Goal: Task Accomplishment & Management: Manage account settings

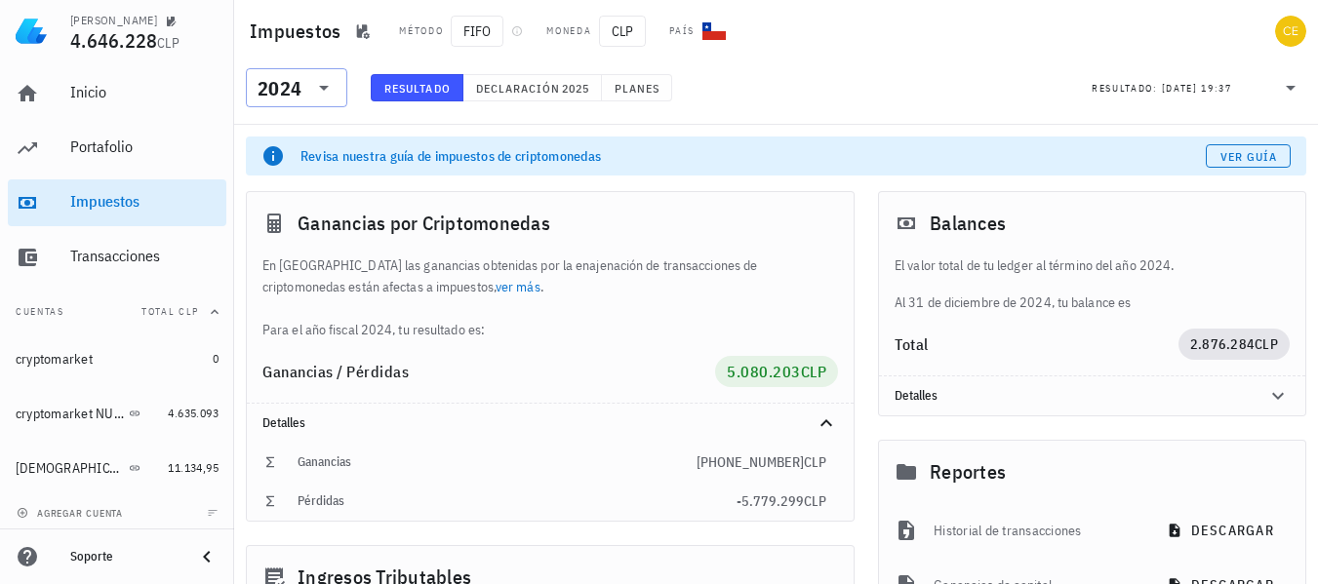
click at [323, 101] on div "2024" at bounding box center [297, 87] width 78 height 39
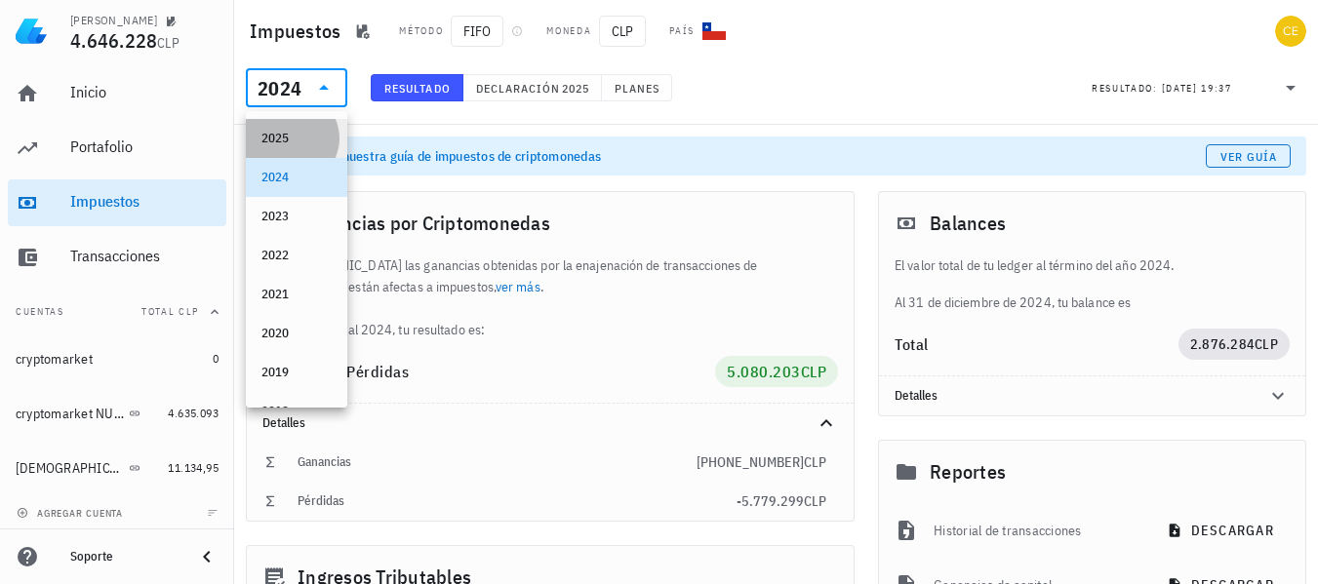
click at [295, 141] on div "2025" at bounding box center [296, 139] width 70 height 16
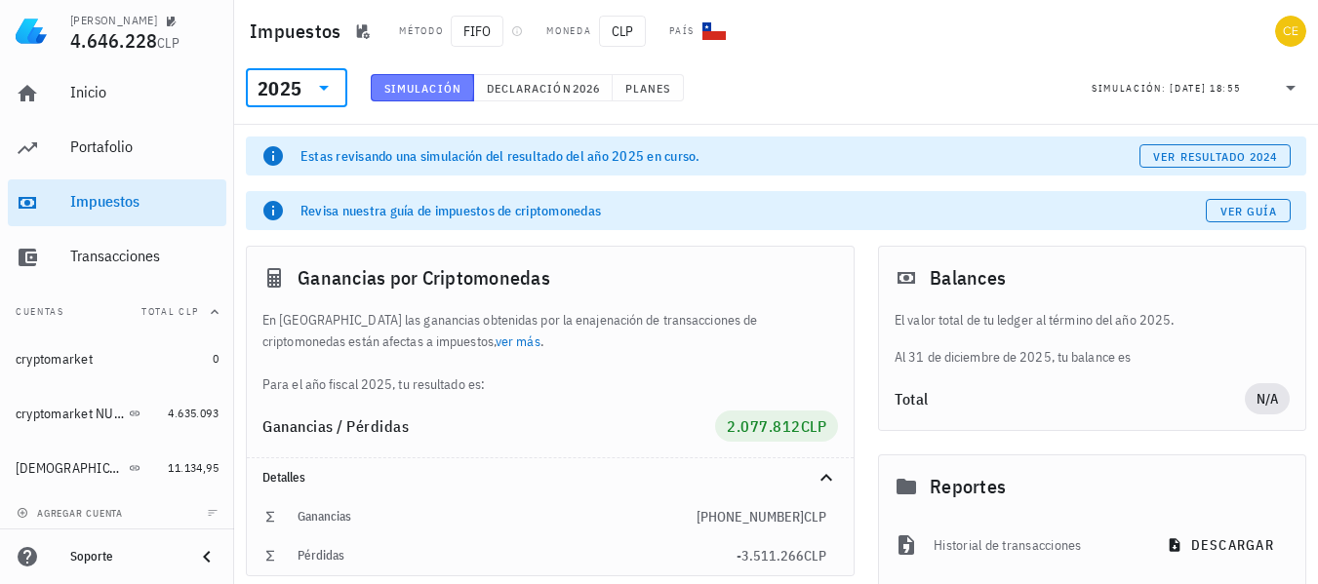
click at [445, 86] on span "Simulación" at bounding box center [422, 88] width 78 height 15
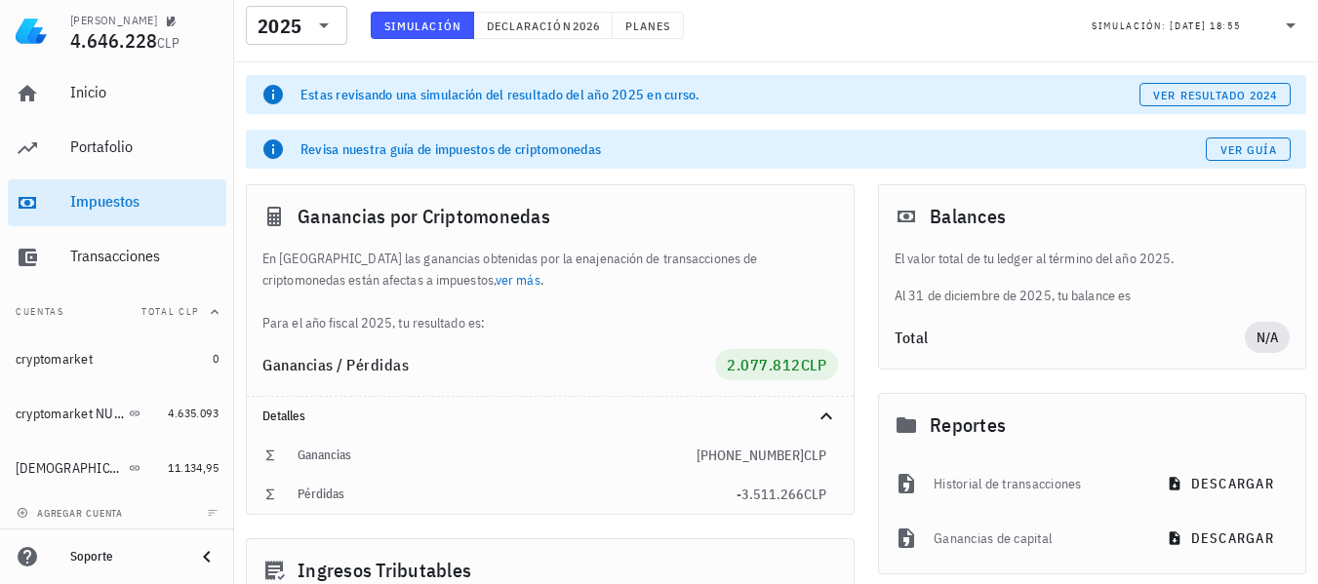
scroll to position [77, 0]
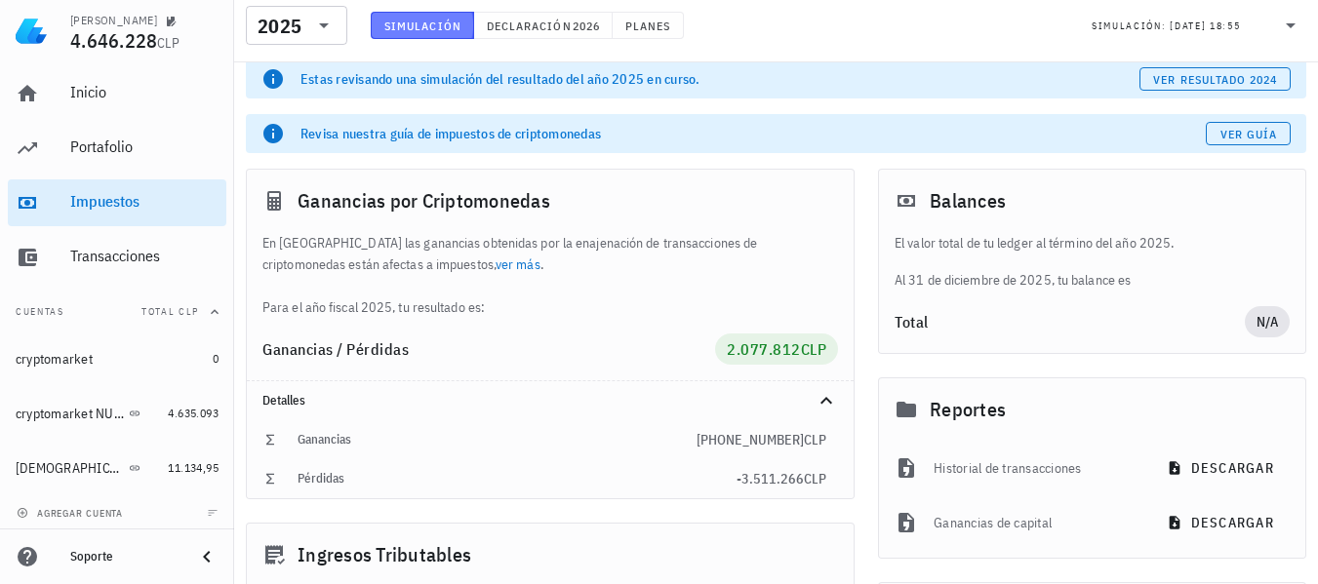
click at [454, 28] on span "Simulación" at bounding box center [422, 26] width 78 height 15
click at [480, 348] on div "Ganancias / Pérdidas" at bounding box center [488, 349] width 453 height 16
click at [422, 351] on icon "button" at bounding box center [423, 351] width 12 height 12
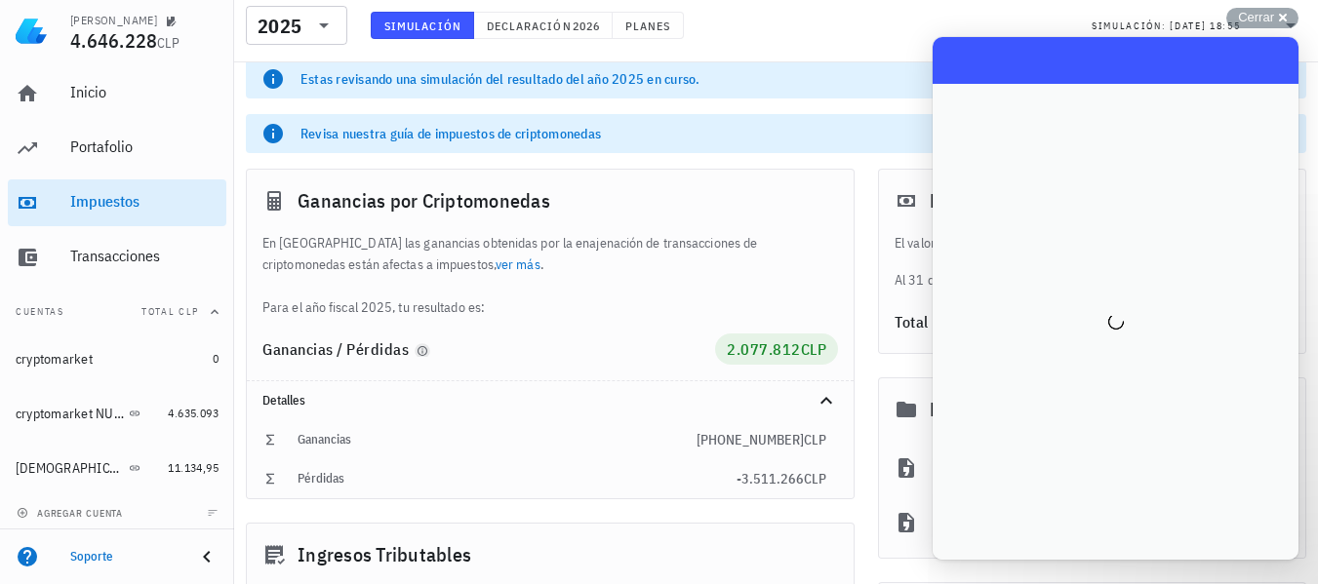
scroll to position [0, 0]
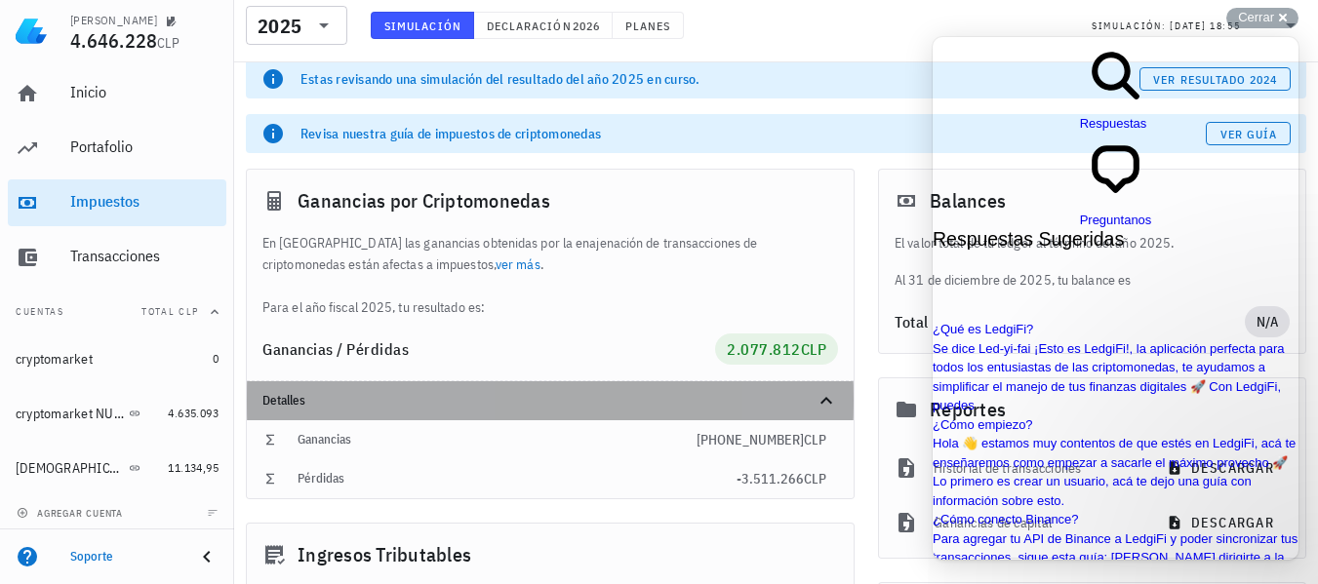
click at [614, 416] on div "Detalles" at bounding box center [550, 401] width 607 height 39
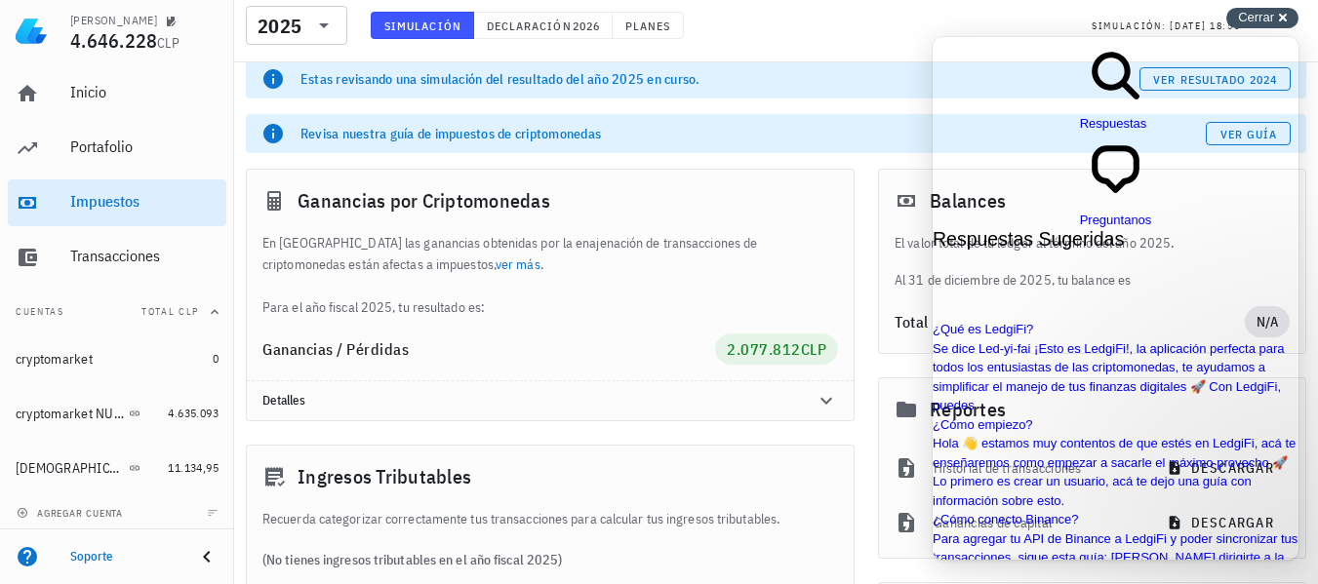
click at [1270, 19] on span "Cerrar" at bounding box center [1256, 17] width 36 height 15
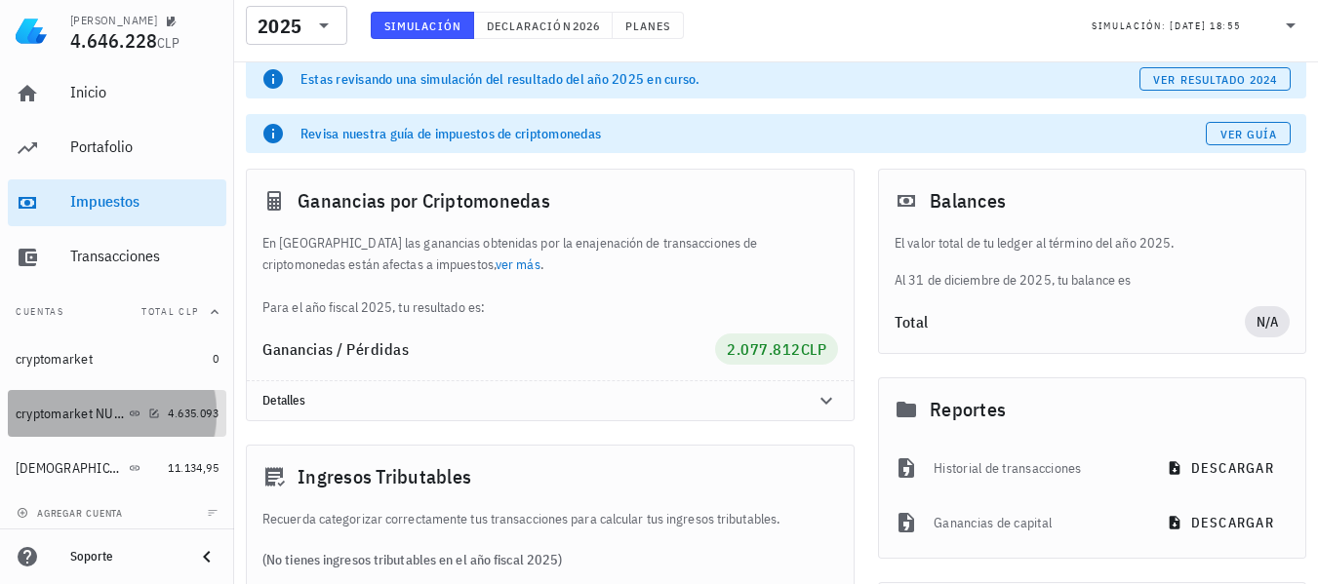
click at [58, 417] on div "cryptomarket NUEVA" at bounding box center [70, 414] width 109 height 17
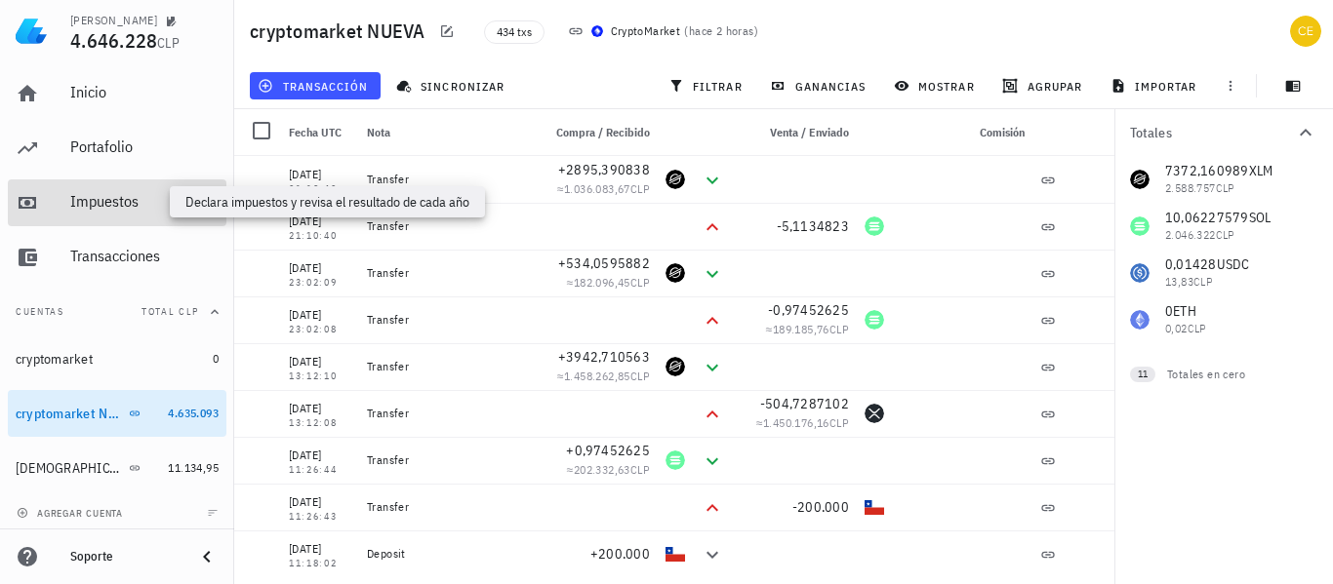
click at [133, 202] on div "Impuestos" at bounding box center [144, 201] width 148 height 19
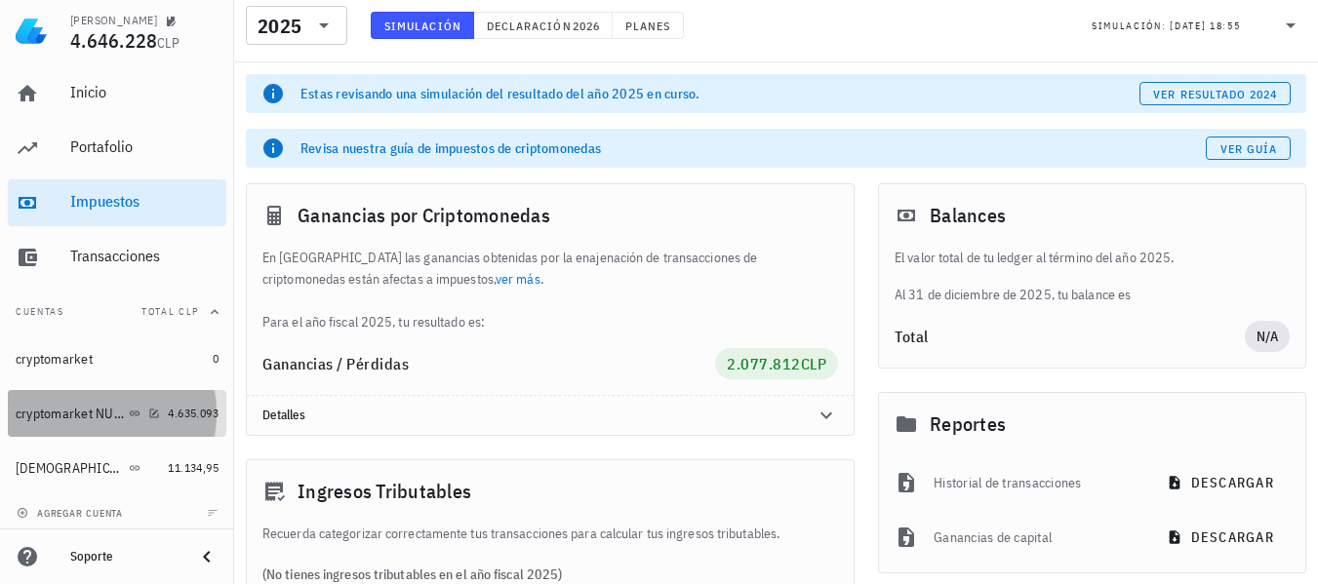
click at [177, 405] on div "4.635.093" at bounding box center [193, 414] width 51 height 20
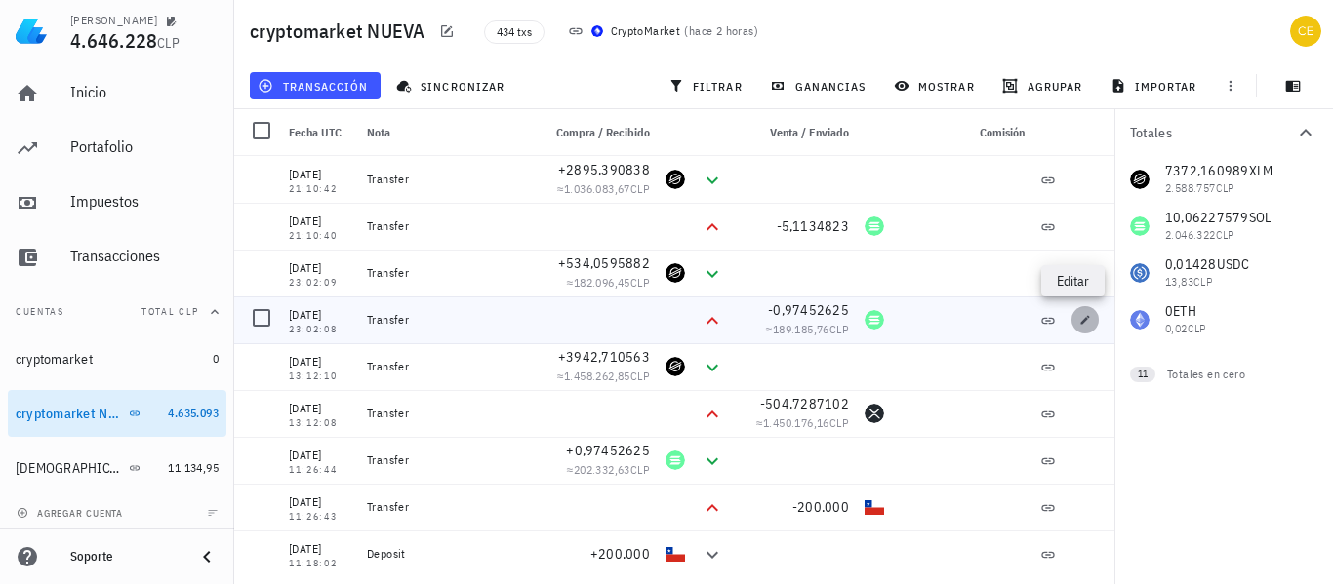
click at [1081, 323] on icon "button" at bounding box center [1085, 319] width 9 height 9
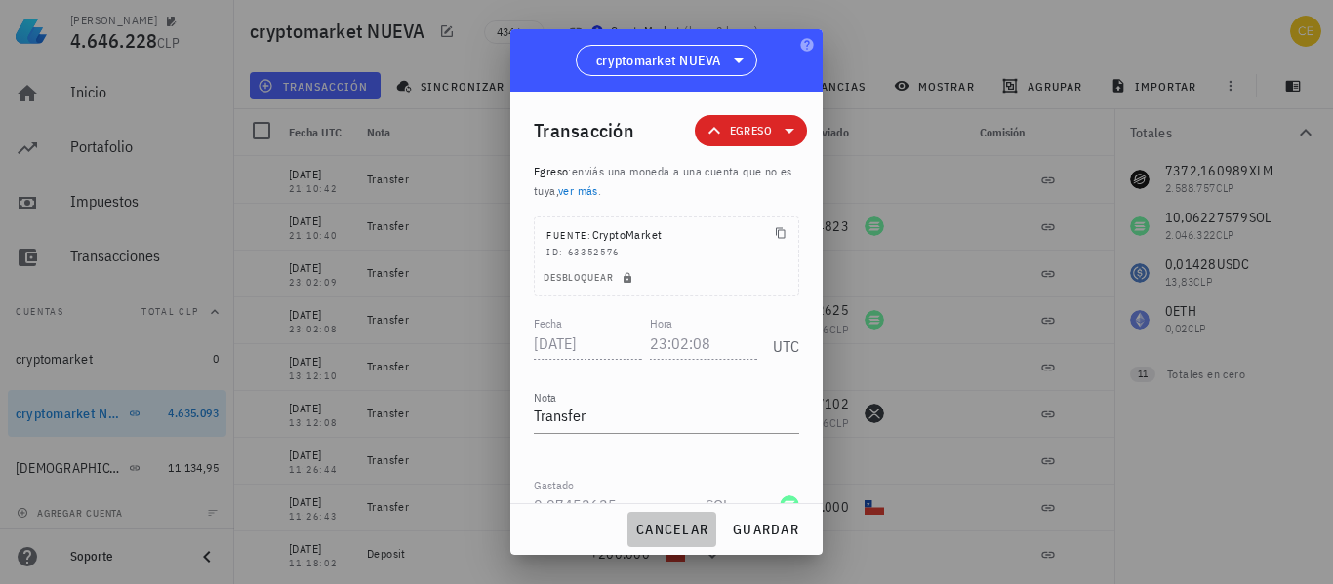
click at [642, 529] on span "cancelar" at bounding box center [671, 530] width 73 height 18
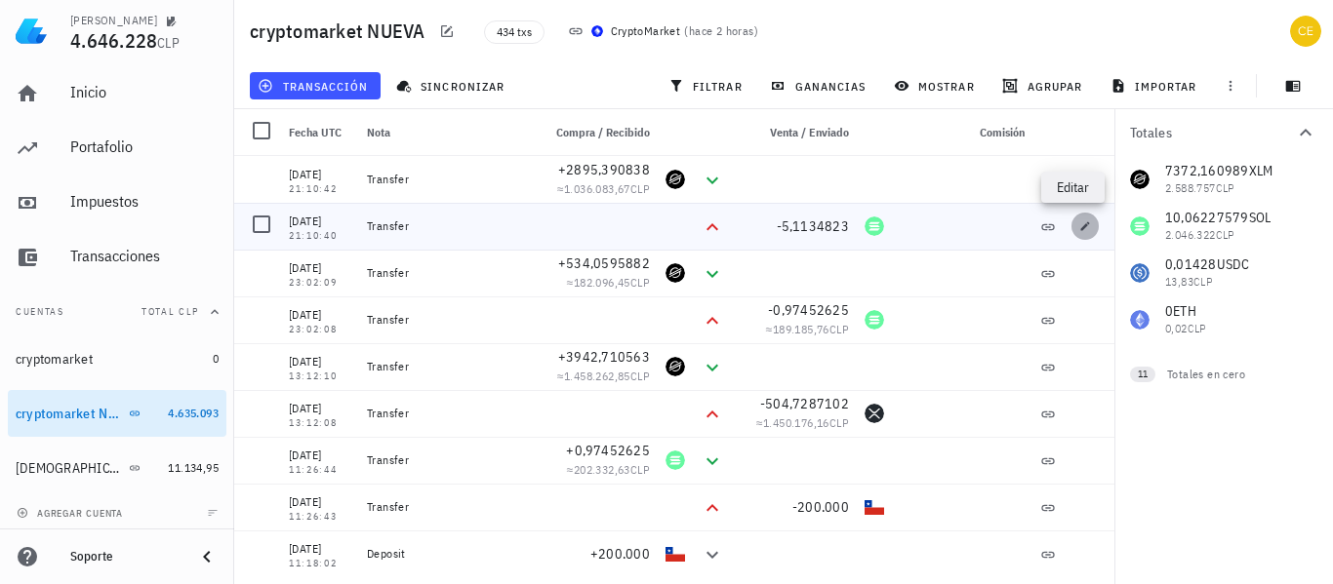
click at [1071, 222] on span "button" at bounding box center [1084, 227] width 27 height 12
type input "[DATE]"
type input "21:10:40"
type input "5,1134823"
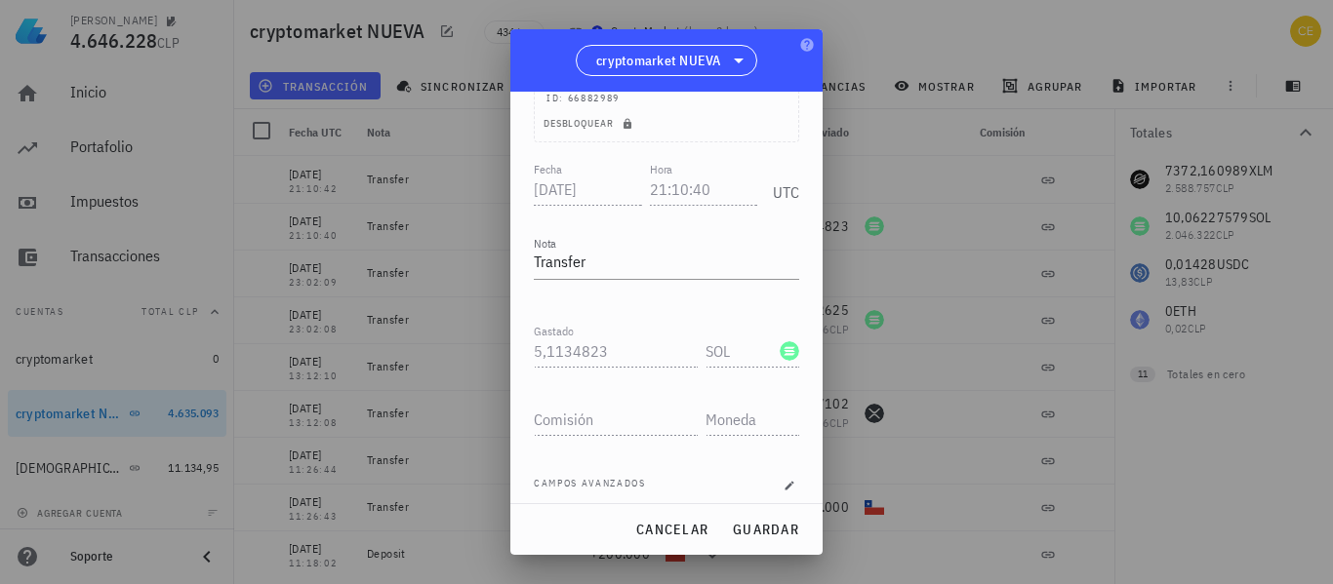
scroll to position [155, 0]
click at [696, 530] on span "cancelar" at bounding box center [671, 530] width 73 height 18
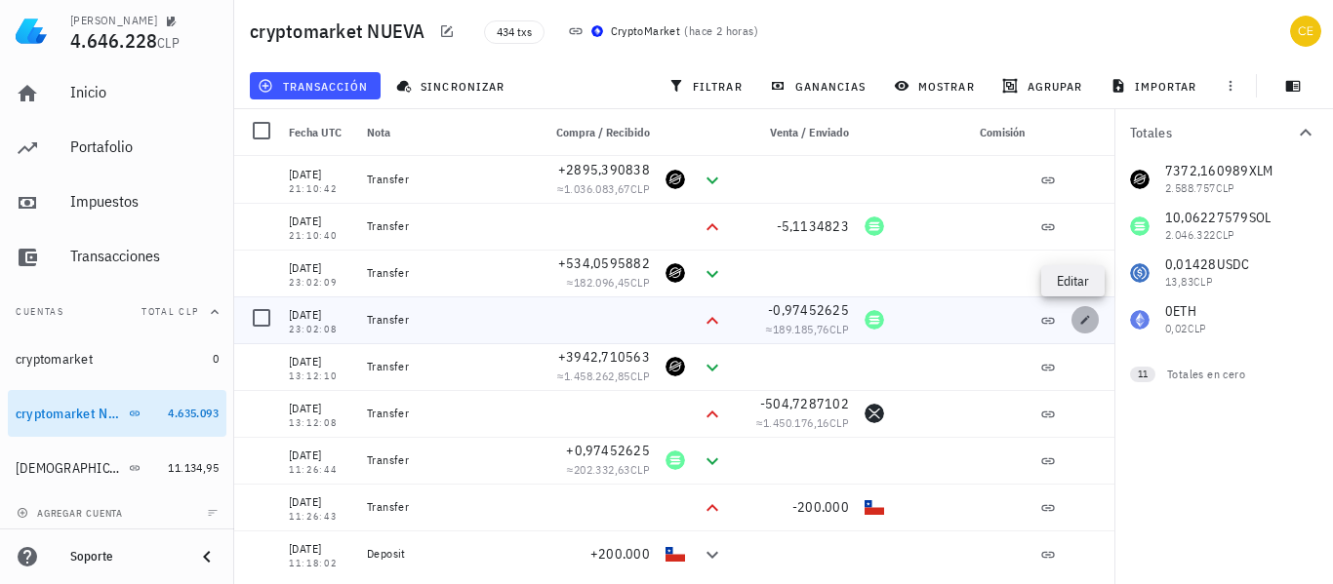
click at [1081, 320] on icon "button" at bounding box center [1085, 319] width 9 height 9
type input "[DATE]"
type input "23:02:08"
type input "0,97452625"
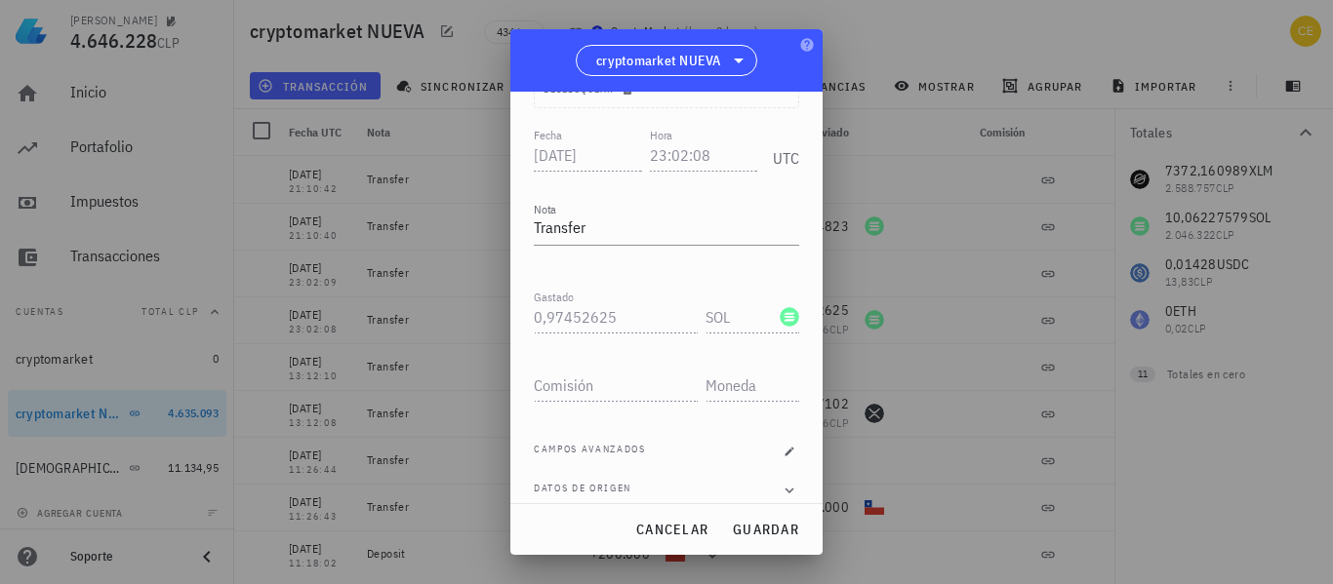
scroll to position [205, 0]
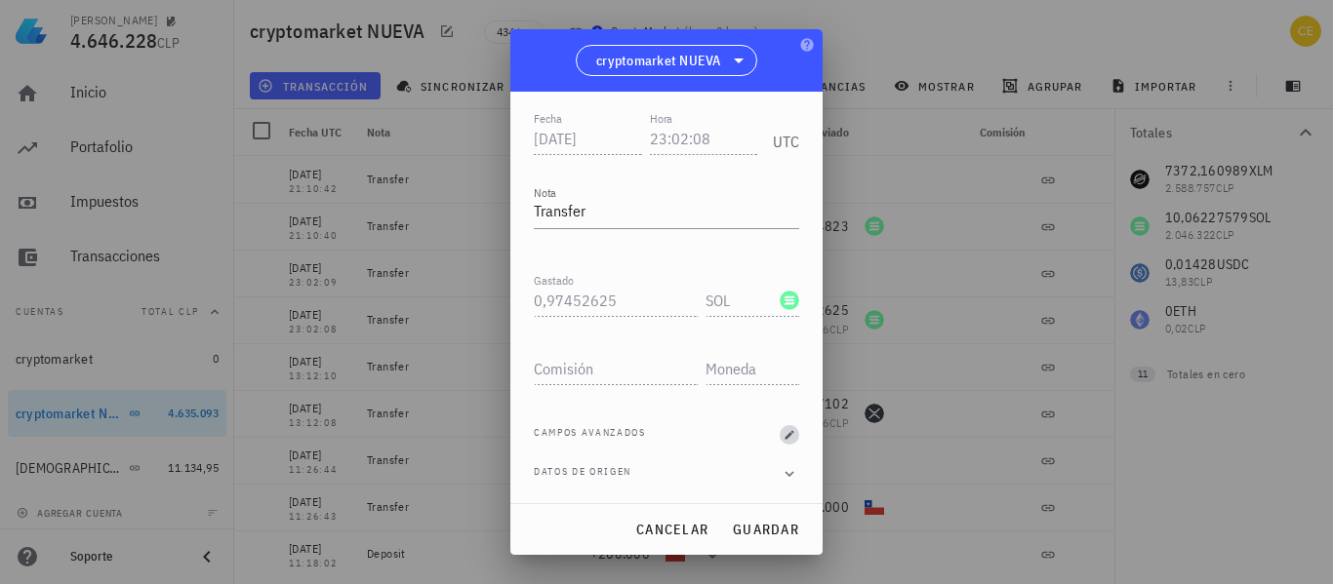
click at [785, 436] on icon "button" at bounding box center [789, 434] width 9 height 9
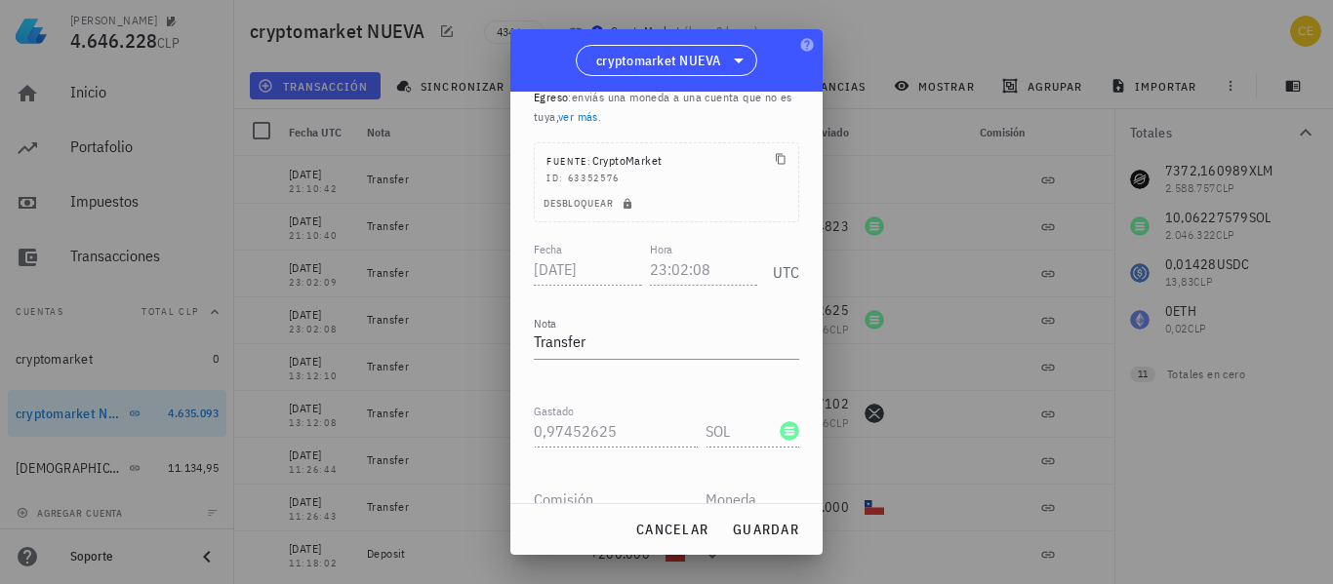
scroll to position [0, 0]
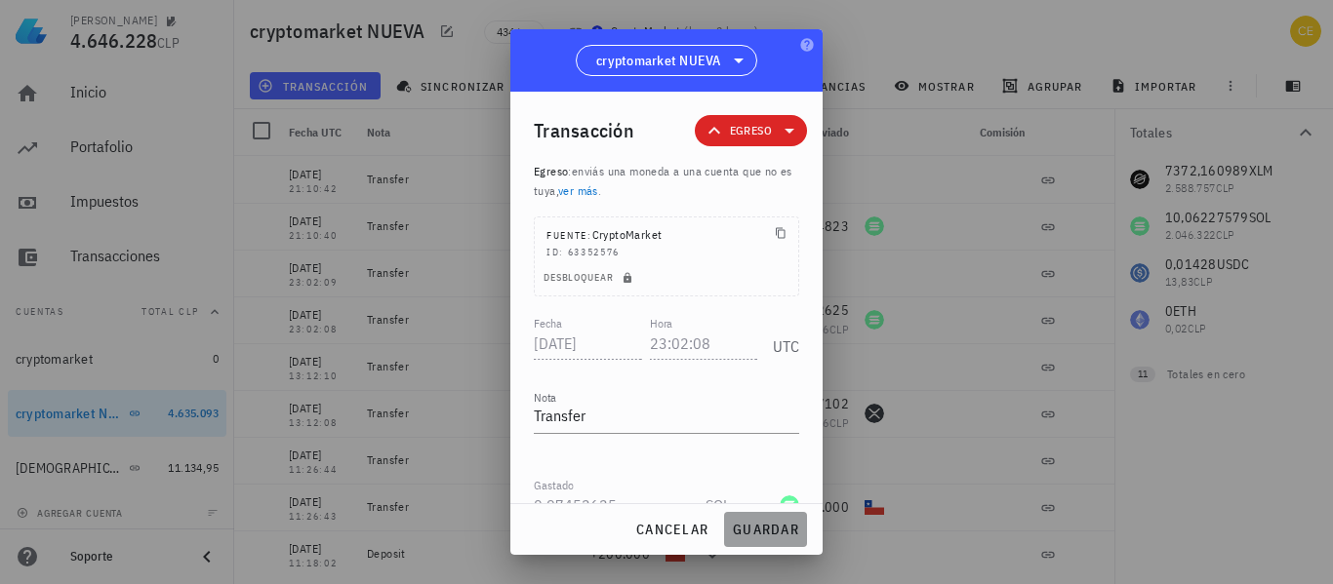
click at [742, 523] on span "guardar" at bounding box center [765, 530] width 67 height 18
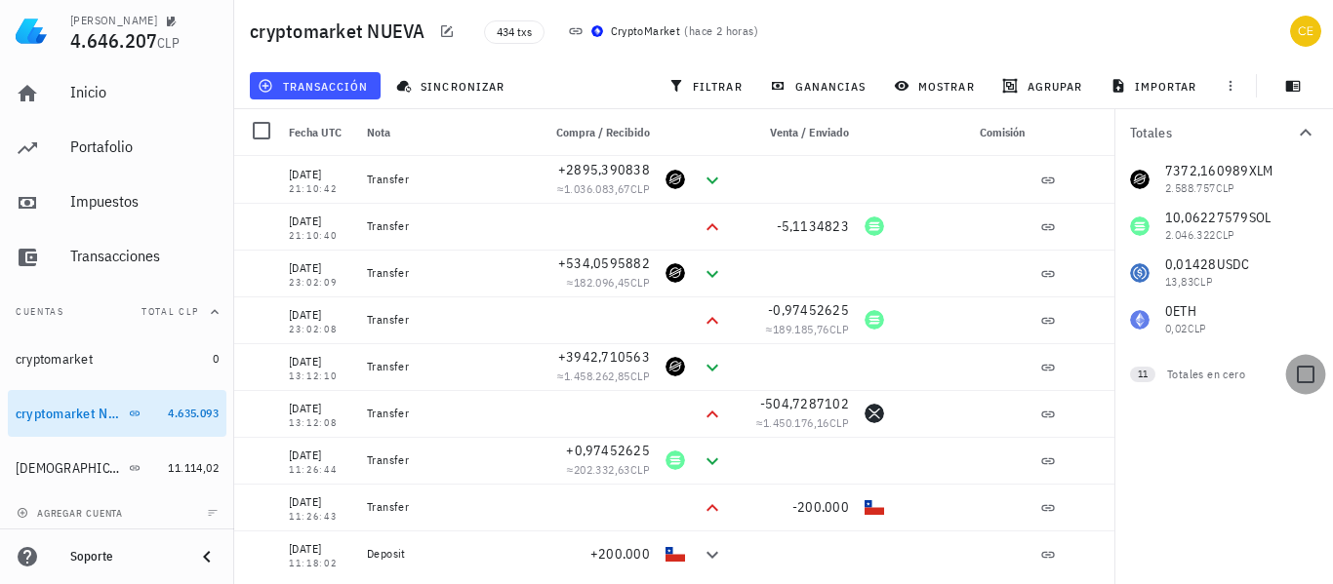
click at [1306, 381] on div at bounding box center [1305, 374] width 33 height 33
checkbox input "true"
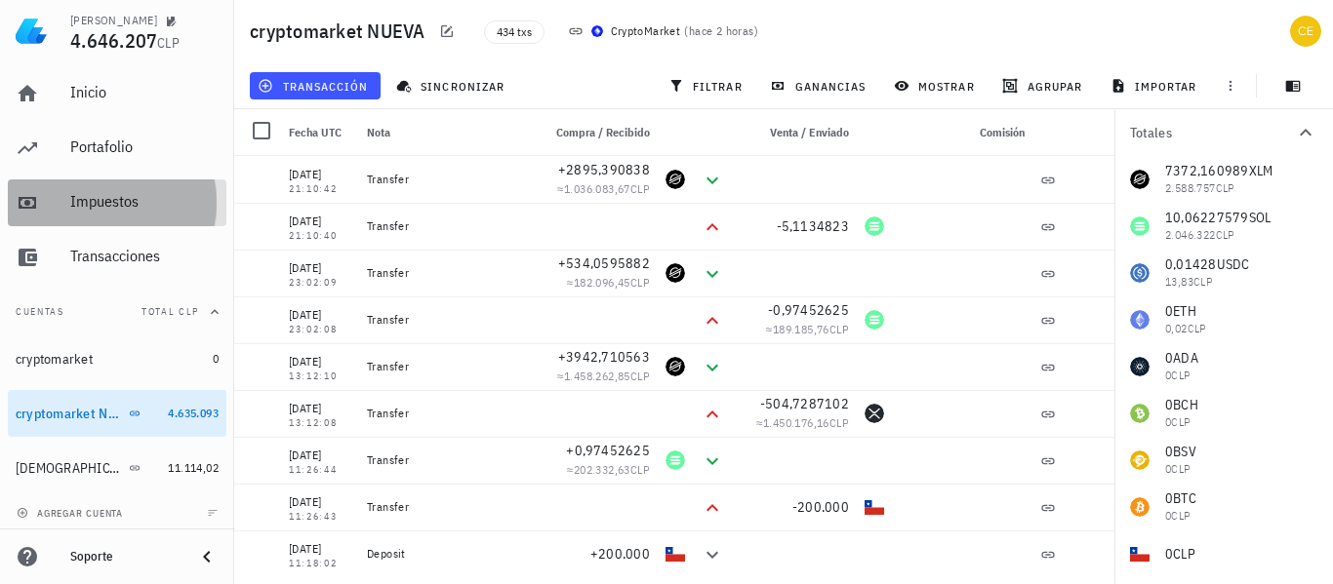
click at [100, 192] on div "Impuestos" at bounding box center [144, 201] width 148 height 19
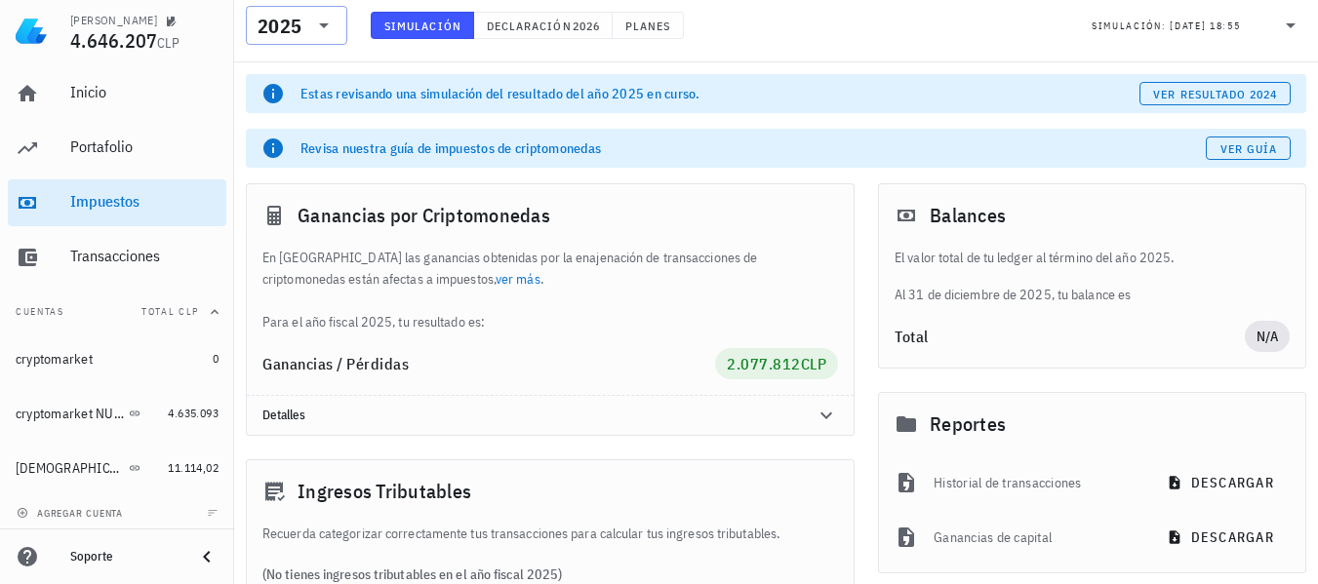
click at [278, 32] on div "2025" at bounding box center [280, 27] width 44 height 20
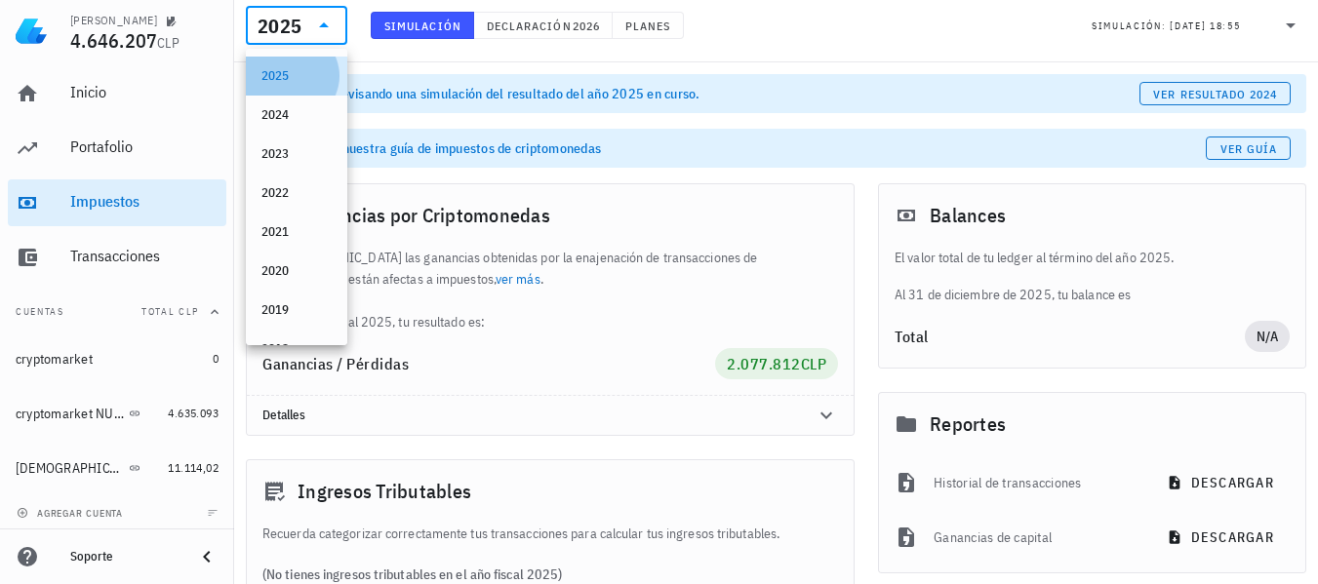
click at [288, 71] on div "2025" at bounding box center [296, 76] width 70 height 16
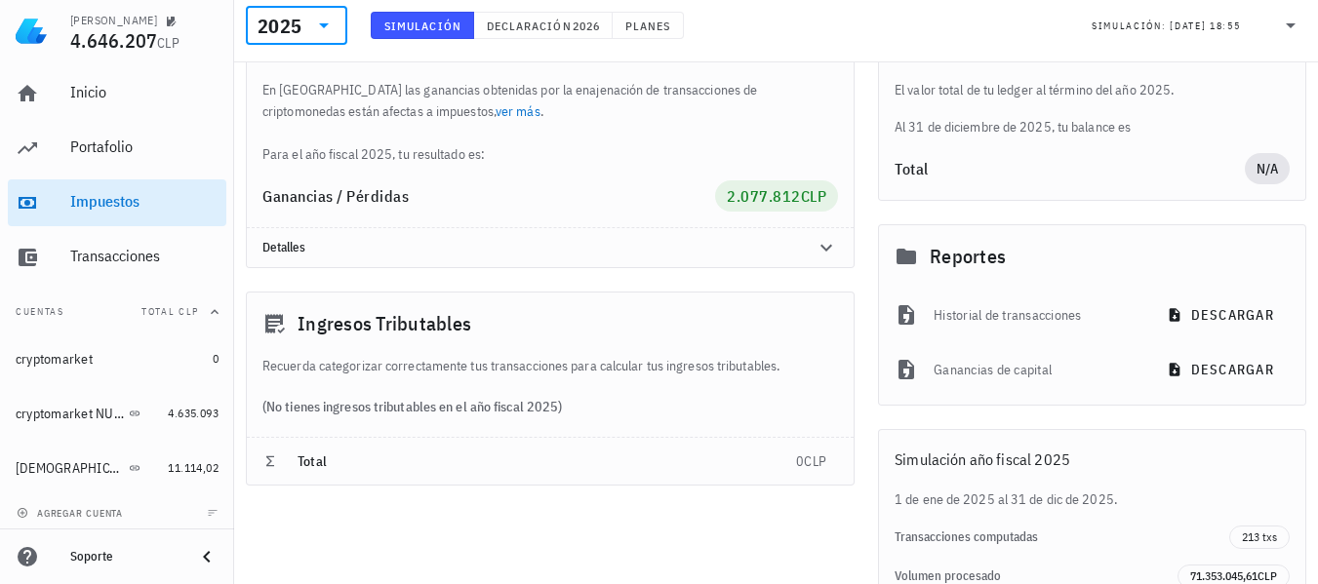
scroll to position [184, 0]
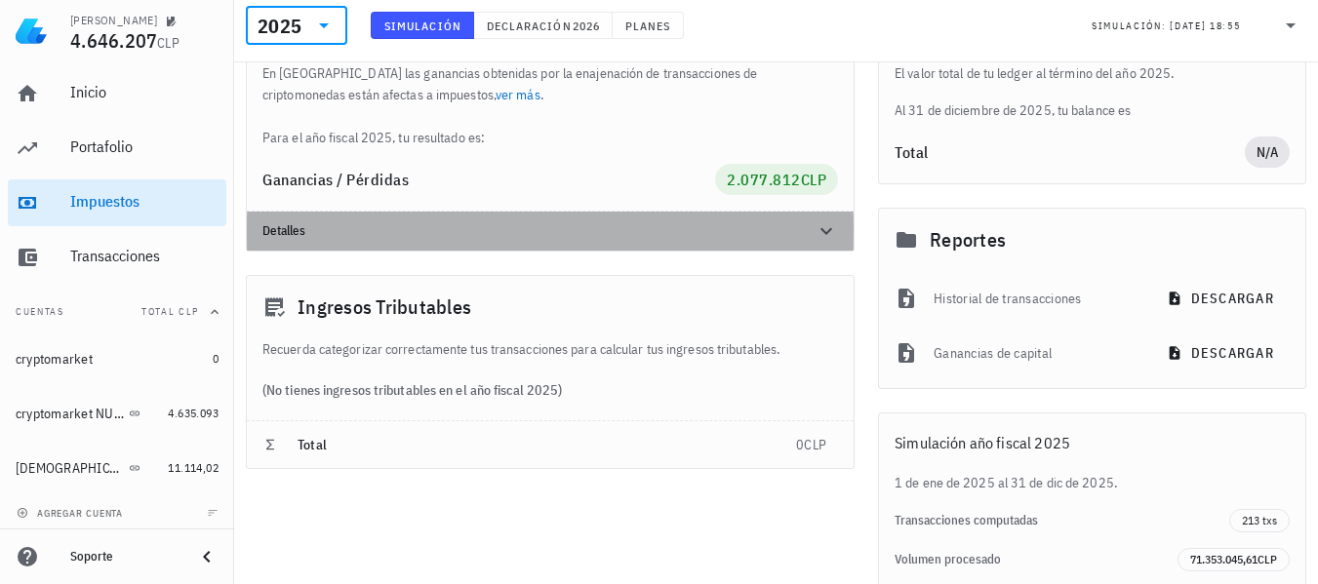
click at [827, 237] on icon at bounding box center [826, 231] width 23 height 23
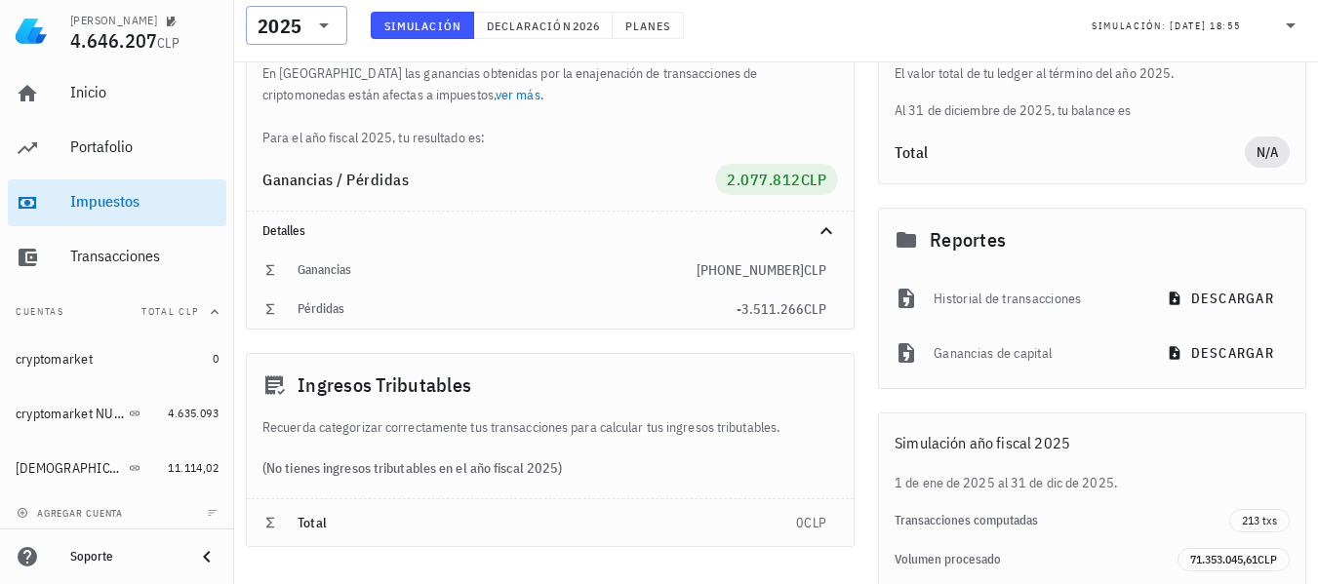
click at [301, 28] on div "2025" at bounding box center [280, 27] width 44 height 20
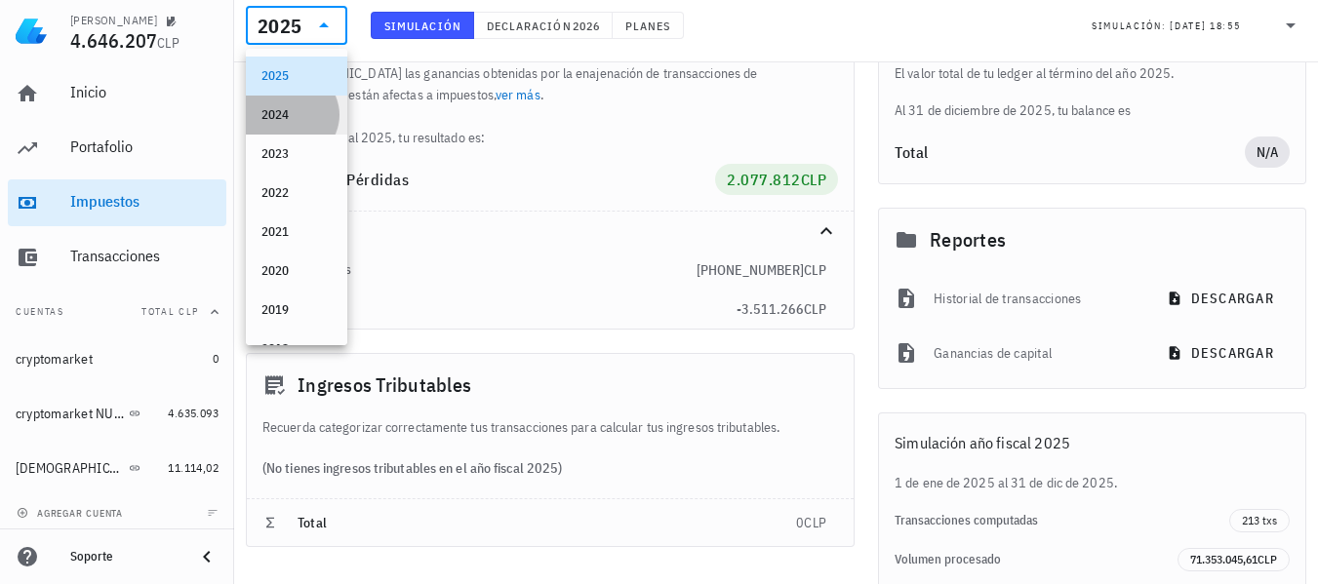
click at [289, 115] on div "2024" at bounding box center [296, 115] width 70 height 16
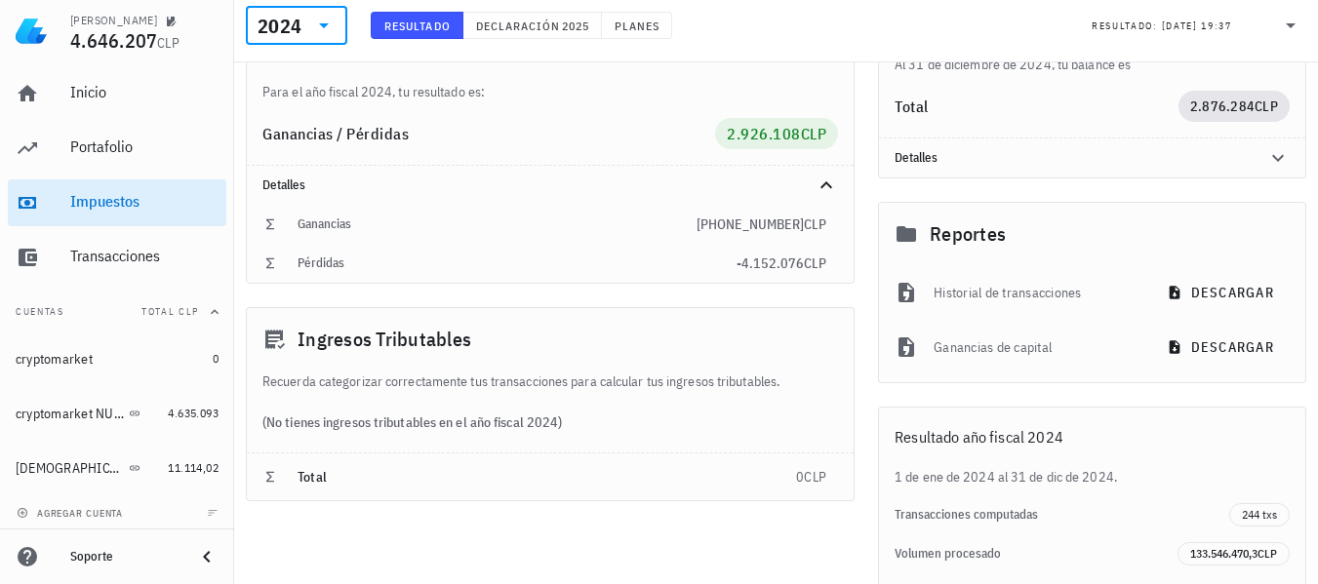
scroll to position [130, 0]
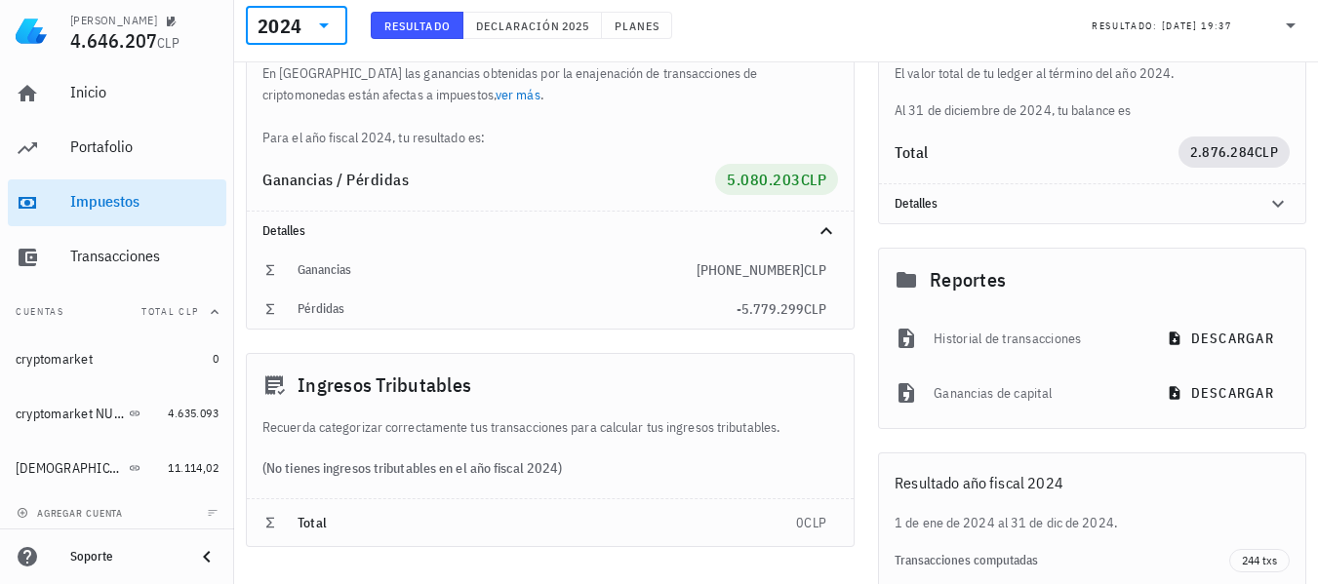
click at [329, 28] on icon at bounding box center [323, 25] width 23 height 23
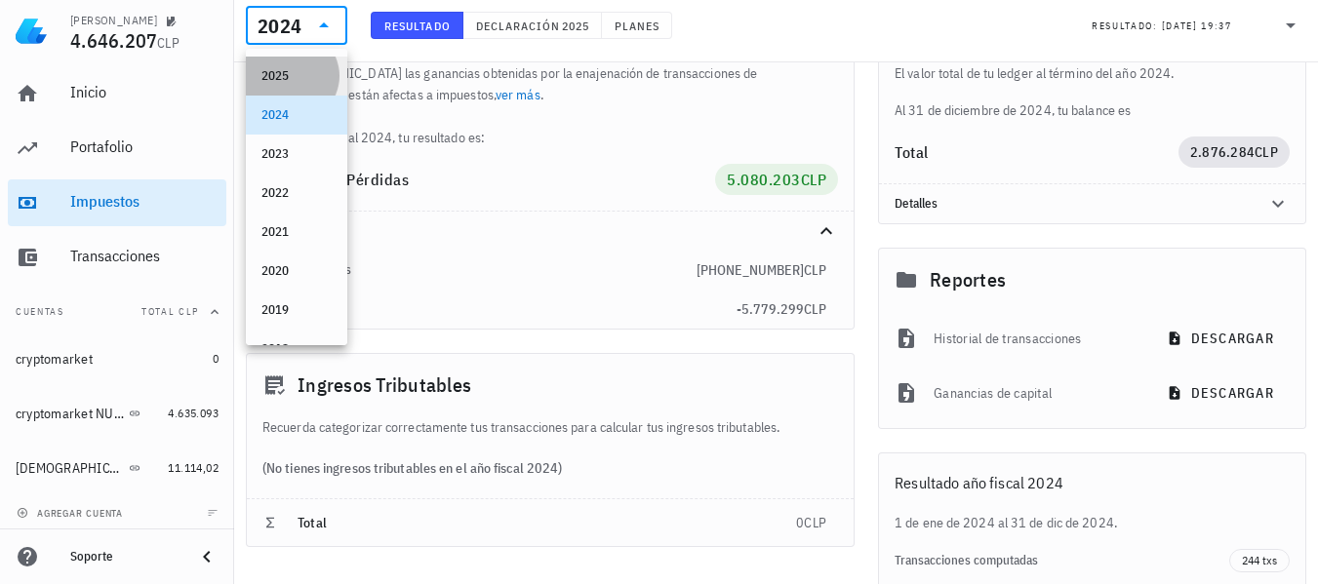
click at [319, 63] on div "2025" at bounding box center [296, 75] width 70 height 31
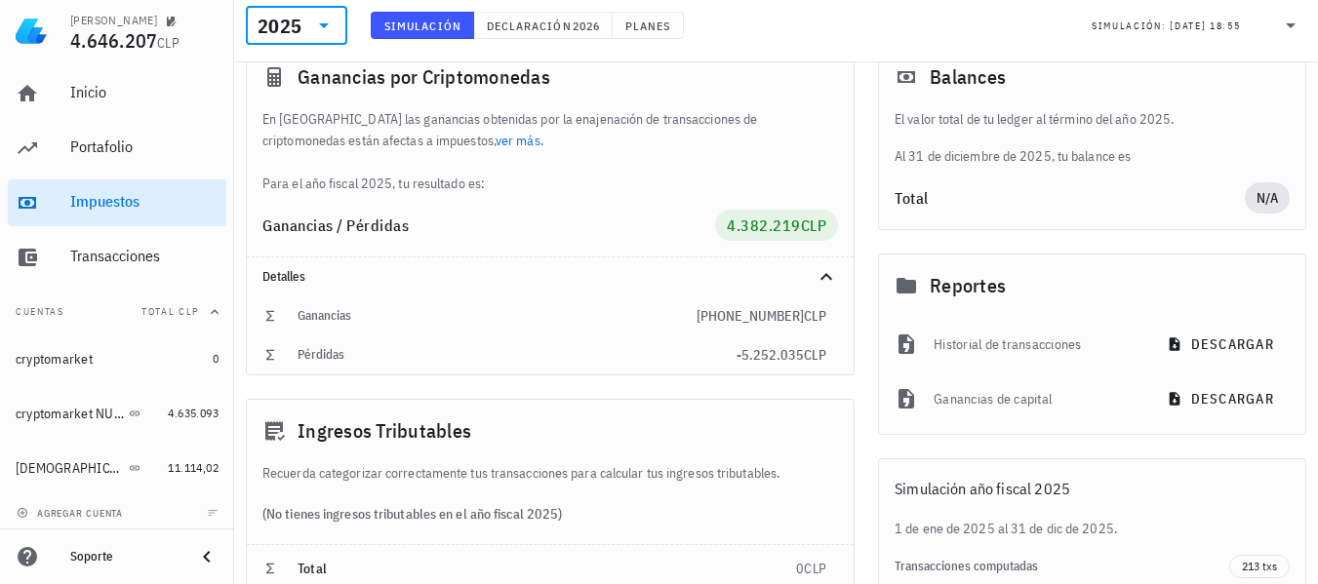
scroll to position [184, 0]
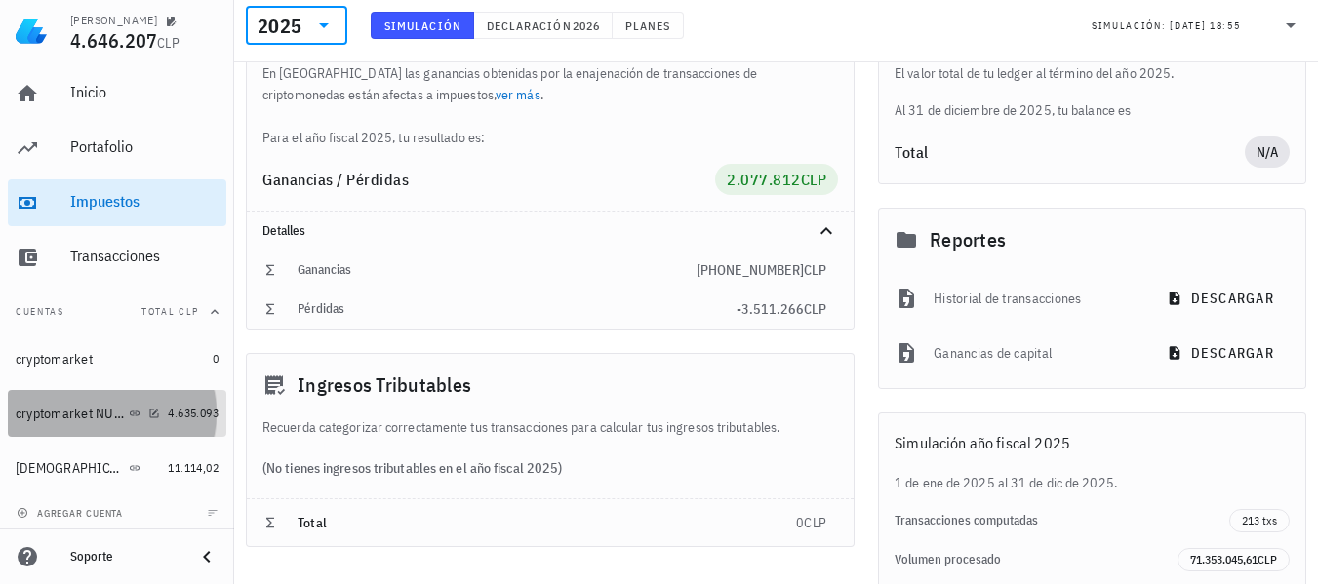
click at [150, 419] on link "cryptomarket NUEVA 4.635.093" at bounding box center [117, 413] width 219 height 47
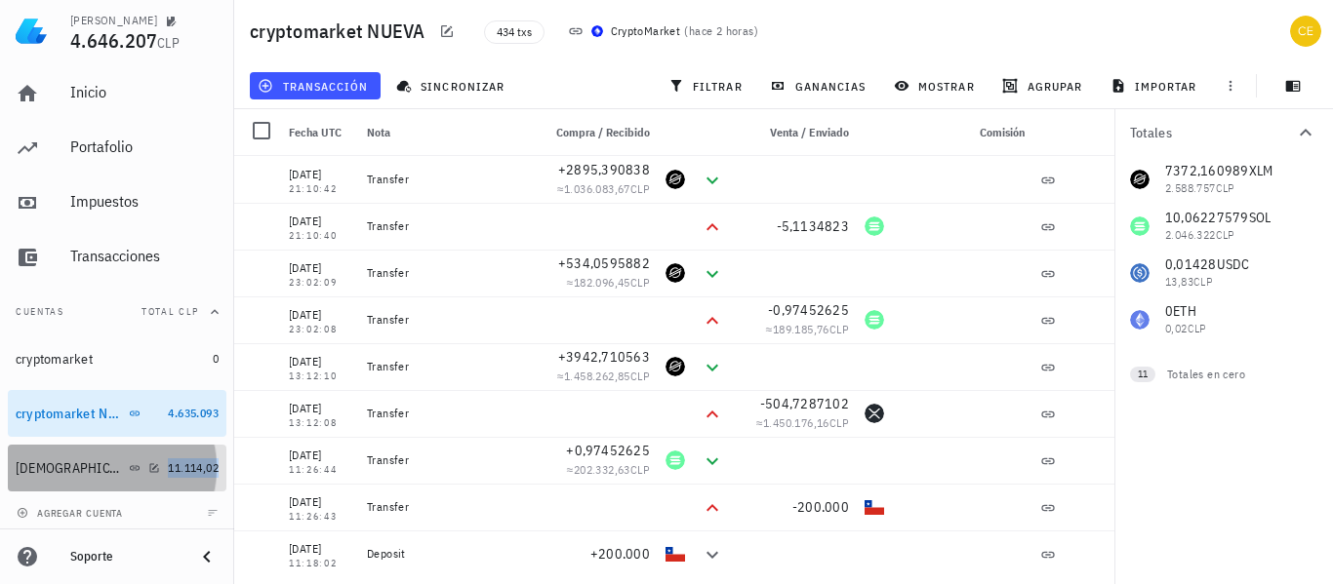
click at [203, 473] on span "11.114,02" at bounding box center [193, 468] width 51 height 15
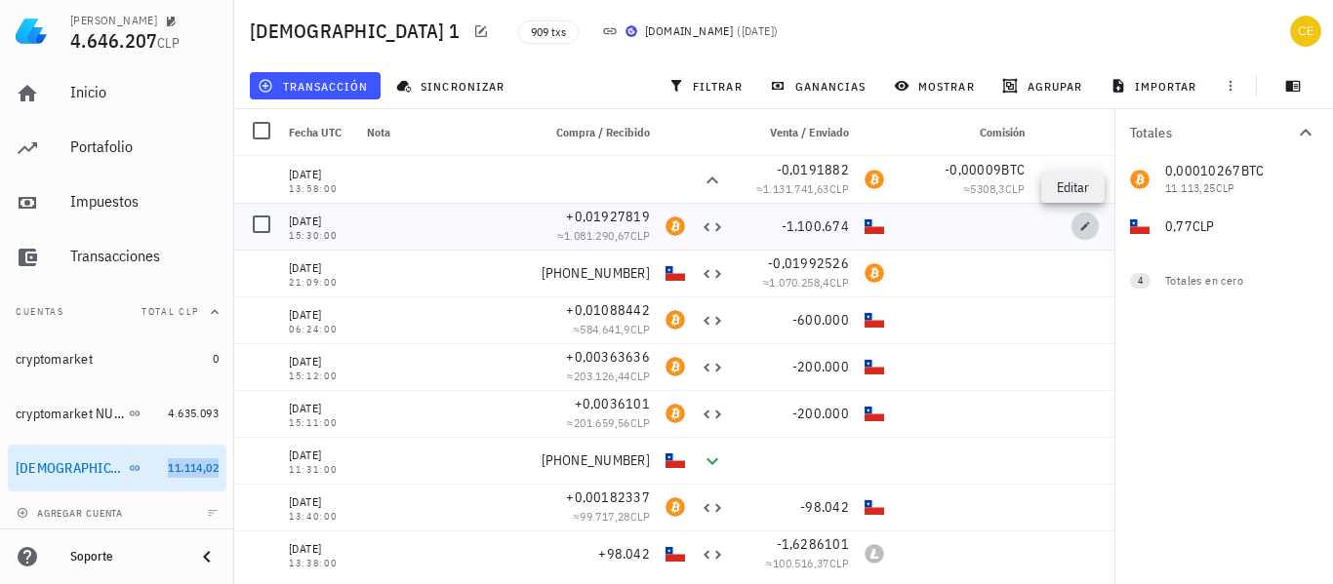
click at [1079, 226] on icon "button" at bounding box center [1085, 227] width 12 height 12
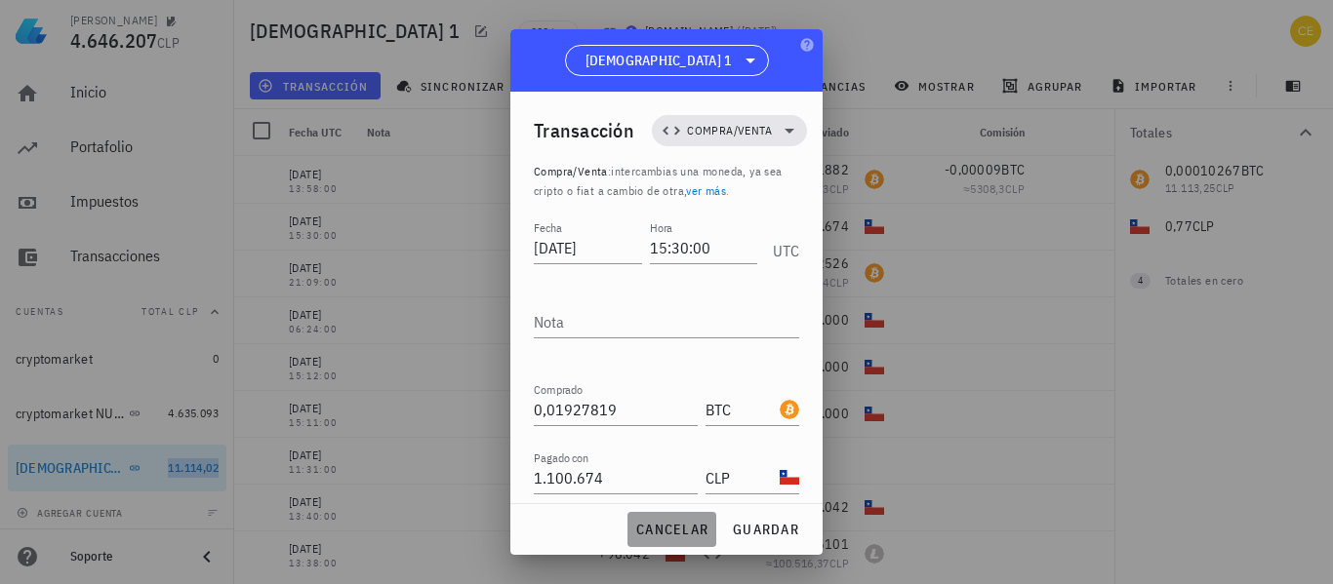
click at [649, 536] on span "cancelar" at bounding box center [671, 530] width 73 height 18
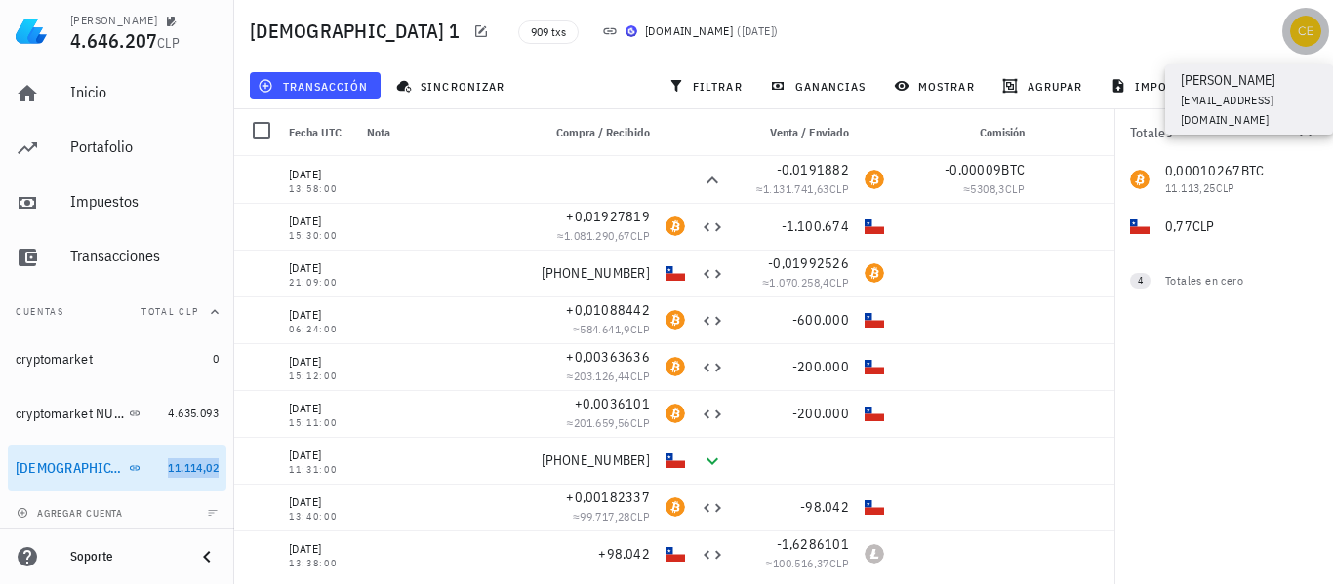
click at [1316, 20] on div "avatar" at bounding box center [1305, 31] width 31 height 31
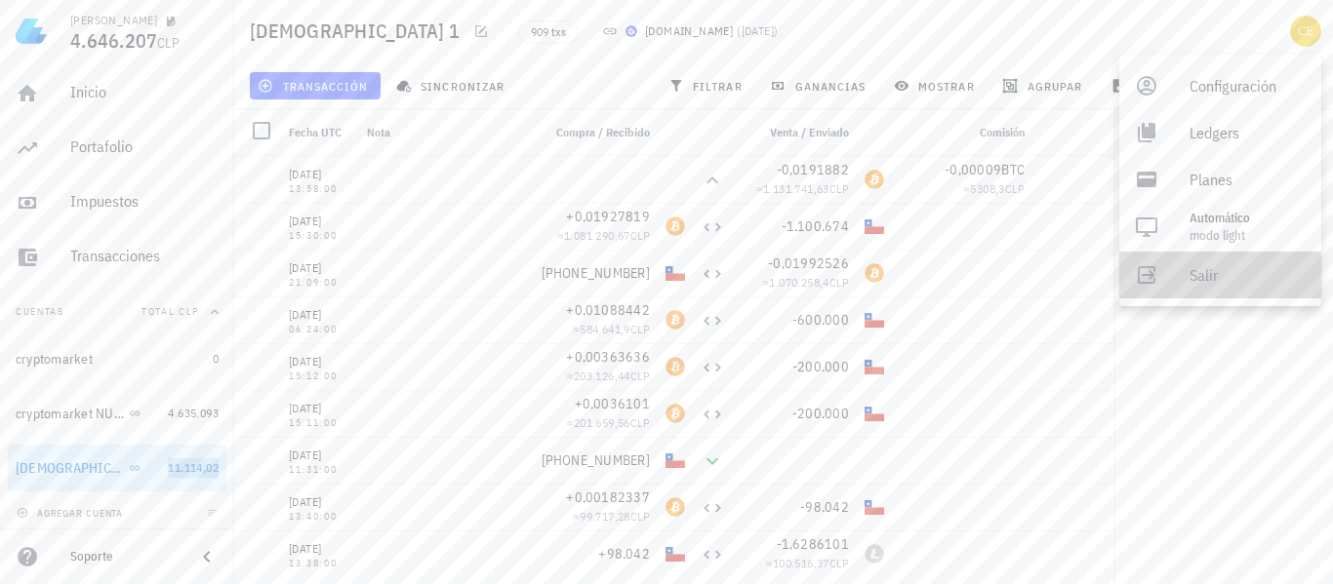
click at [1198, 271] on div "Salir" at bounding box center [1247, 275] width 116 height 39
